Goal: Task Accomplishment & Management: Manage account settings

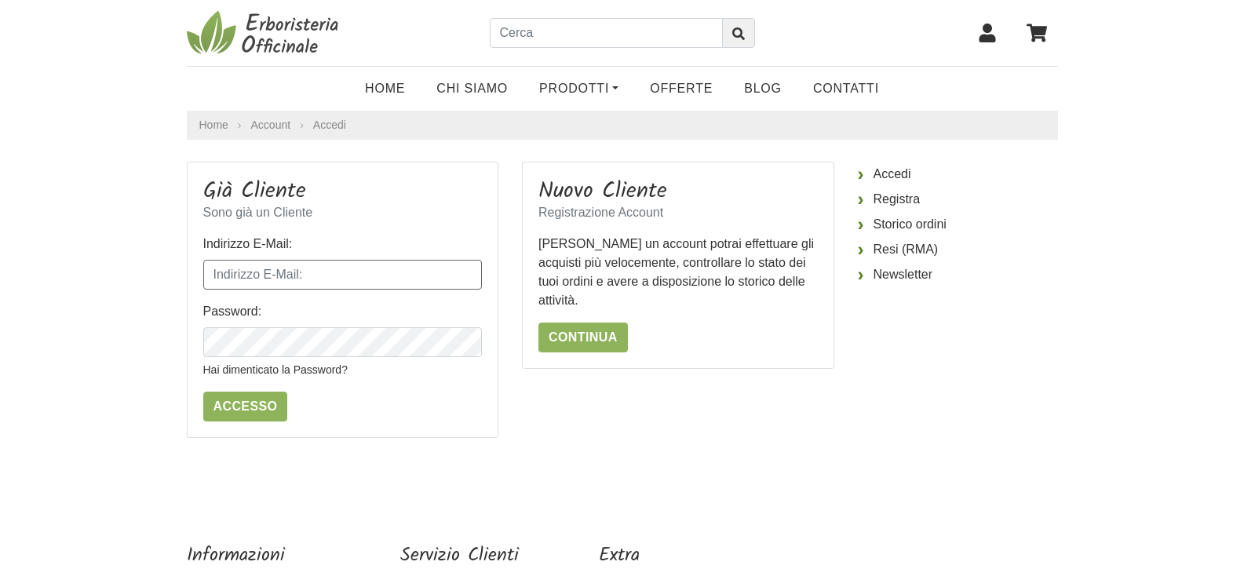
click at [243, 281] on input "Indirizzo E-Mail:" at bounding box center [342, 275] width 279 height 30
type input "[EMAIL_ADDRESS][DOMAIN_NAME]"
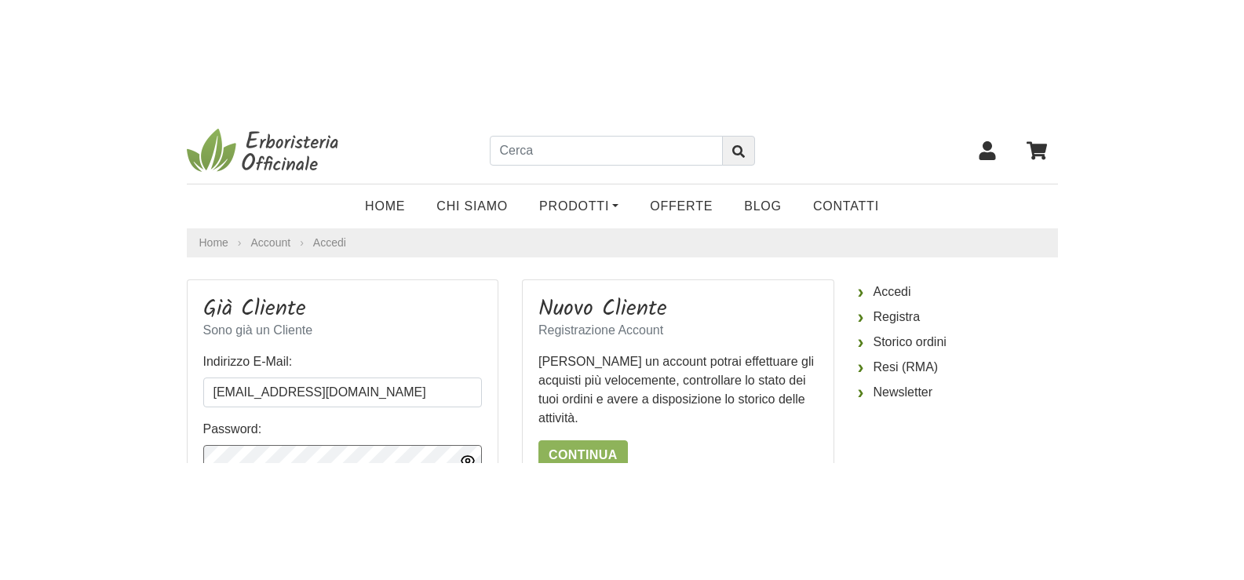
scroll to position [5, 0]
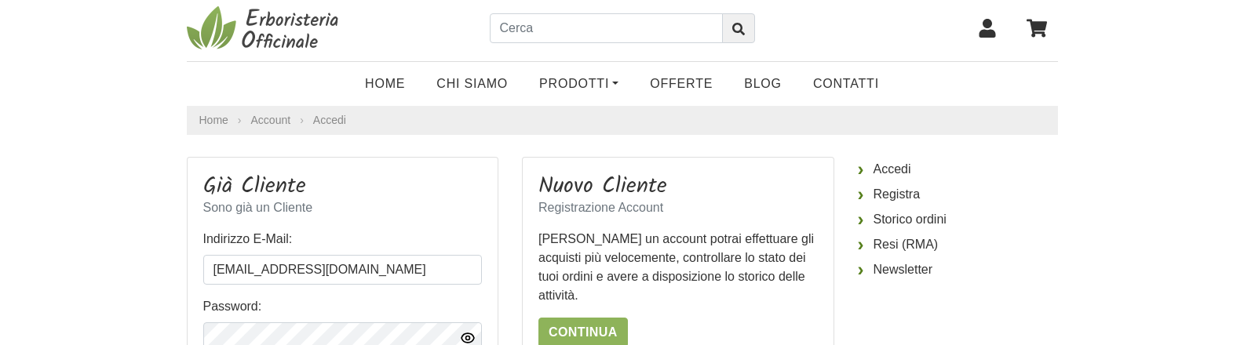
click at [469, 338] on icon "button" at bounding box center [468, 339] width 4 height 4
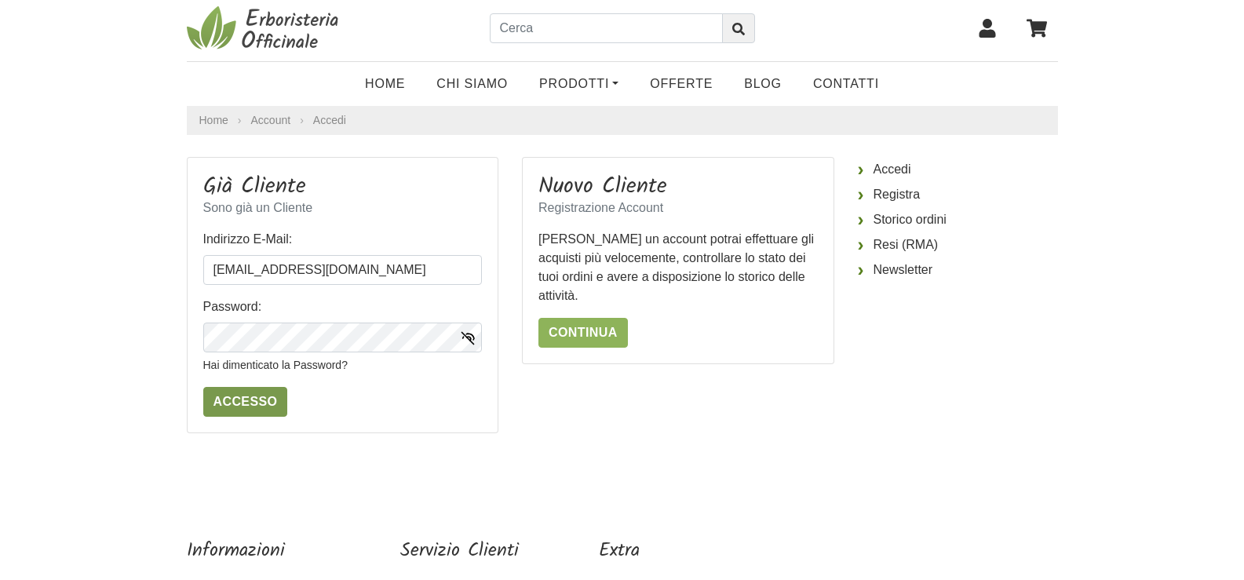
click at [223, 399] on input "Accesso" at bounding box center [245, 402] width 85 height 30
